Goal: Task Accomplishment & Management: Use online tool/utility

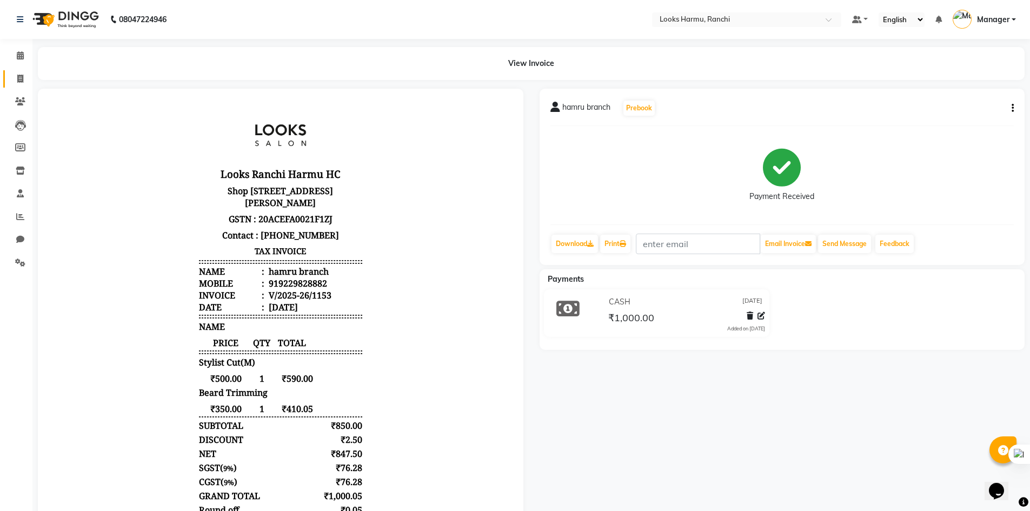
drag, startPoint x: 15, startPoint y: 73, endPoint x: 19, endPoint y: 137, distance: 63.9
click at [15, 73] on span at bounding box center [20, 79] width 19 height 12
select select "service"
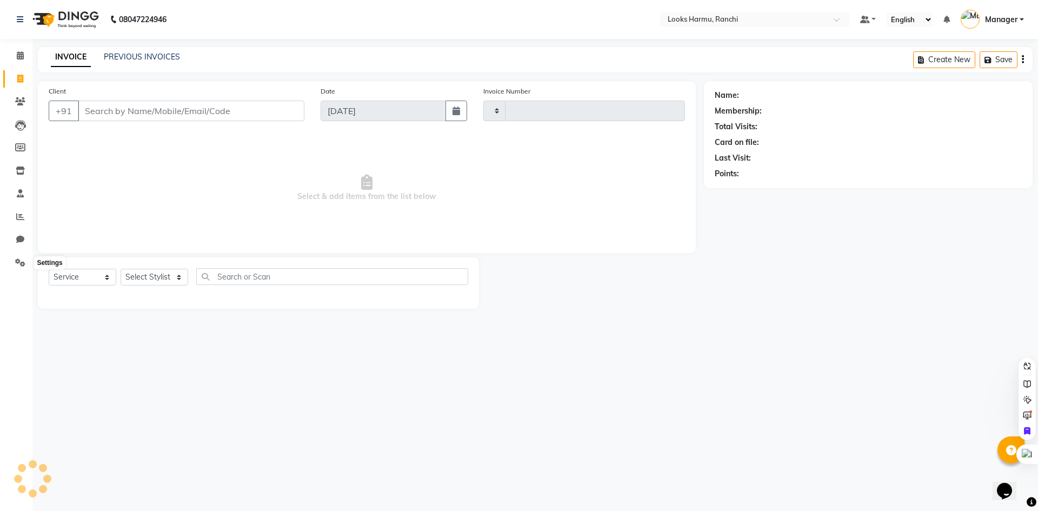
type input "1154"
select select "6247"
click at [19, 219] on icon at bounding box center [20, 216] width 8 height 8
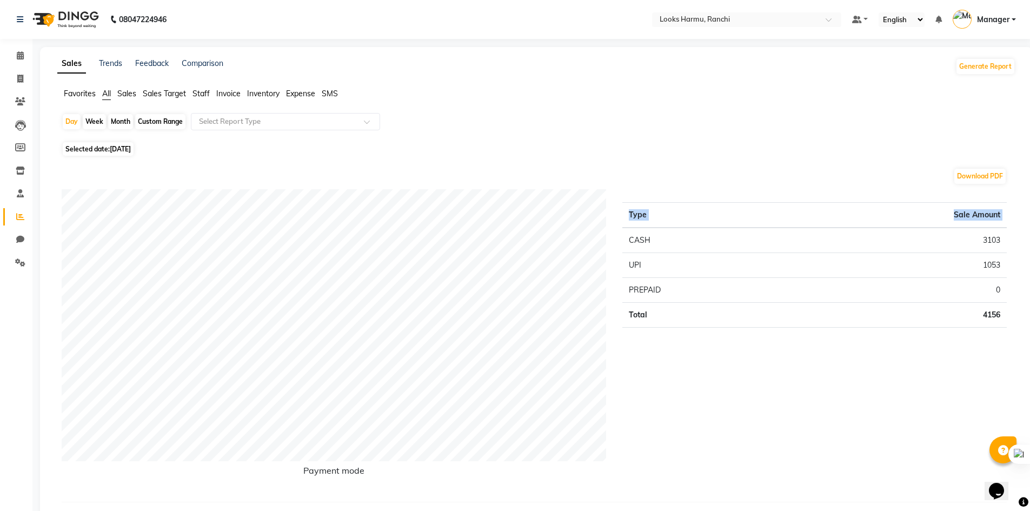
drag, startPoint x: 629, startPoint y: 241, endPoint x: 1017, endPoint y: 301, distance: 392.2
click at [705, 125] on div "Day Week Month Custom Range Select Report Type" at bounding box center [536, 126] width 949 height 26
click at [18, 78] on icon at bounding box center [20, 79] width 6 height 8
select select "service"
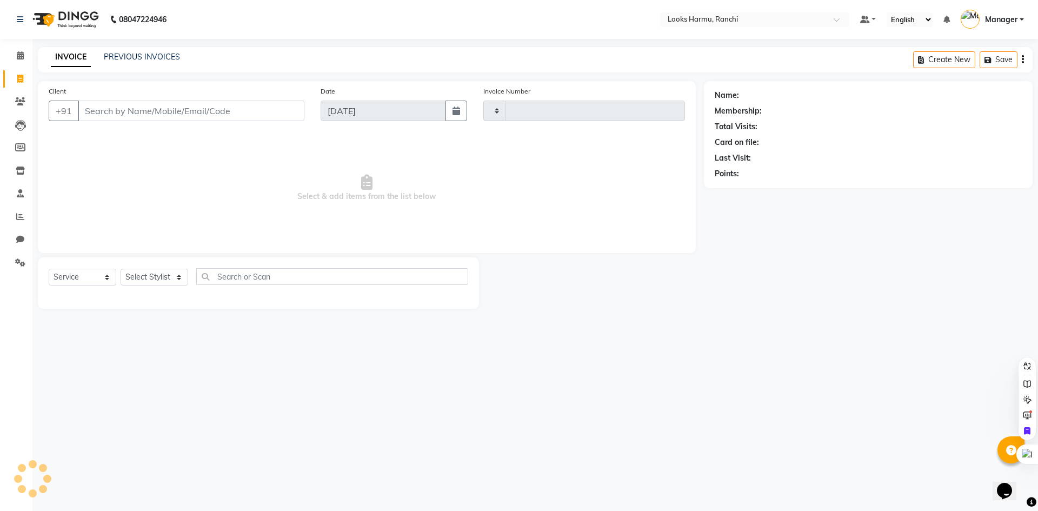
type input "1154"
select select "6247"
select select "V"
select select "47538"
